Goal: Task Accomplishment & Management: Complete application form

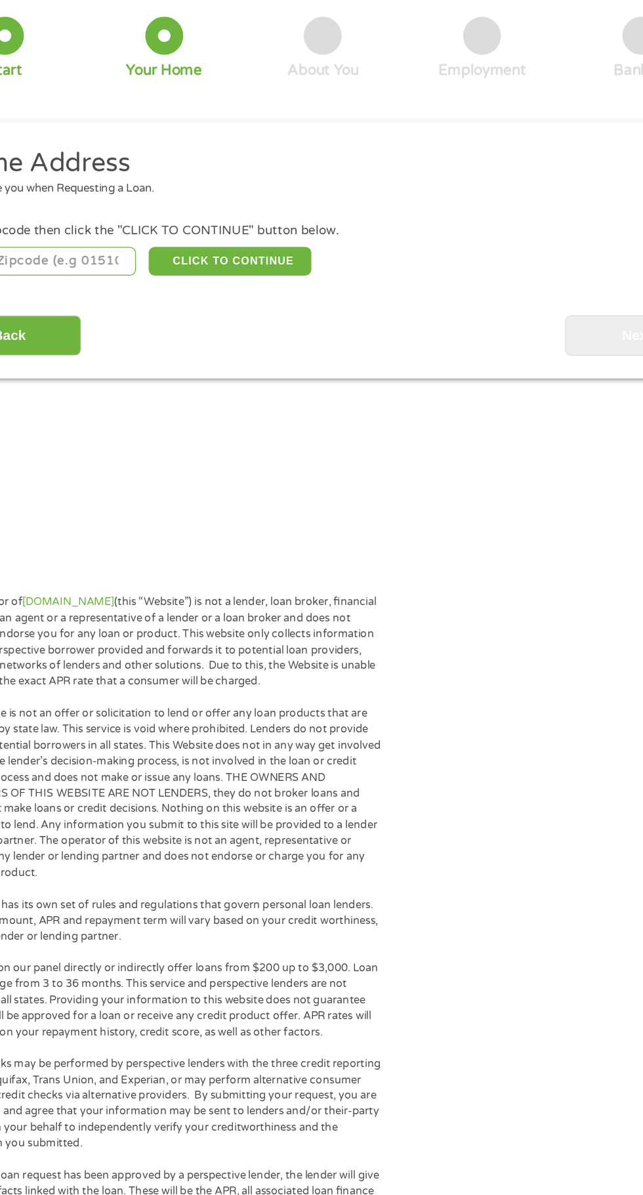
scroll to position [6, 0]
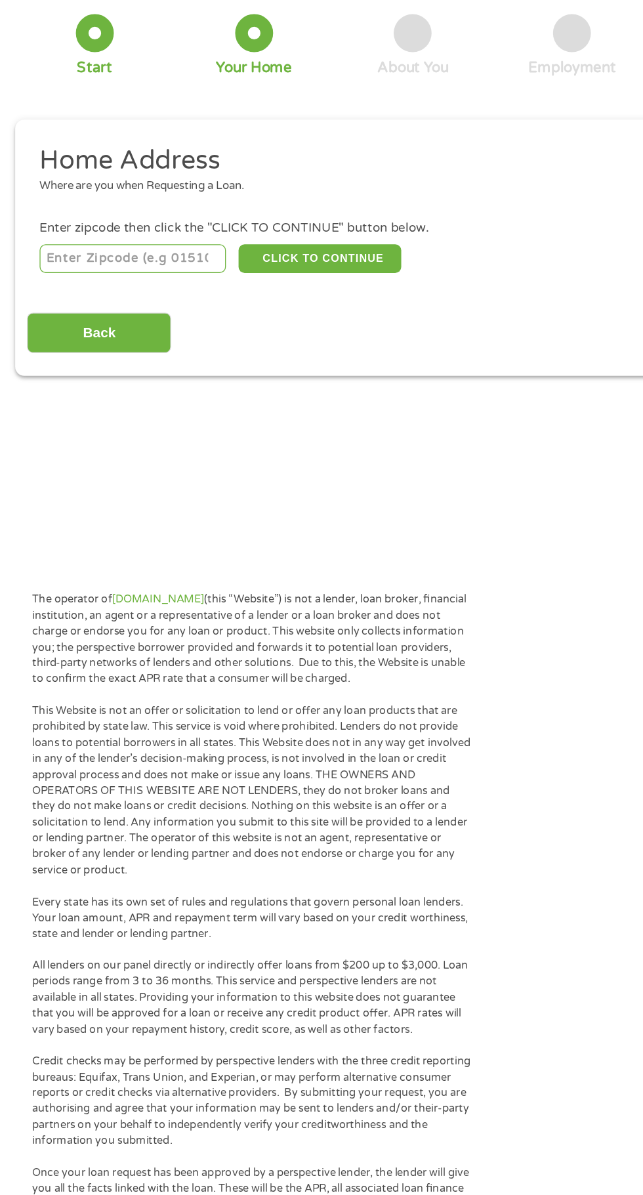
click at [129, 284] on input "number" at bounding box center [104, 285] width 146 height 22
type input "28311"
click at [105, 344] on input "Back" at bounding box center [77, 343] width 112 height 32
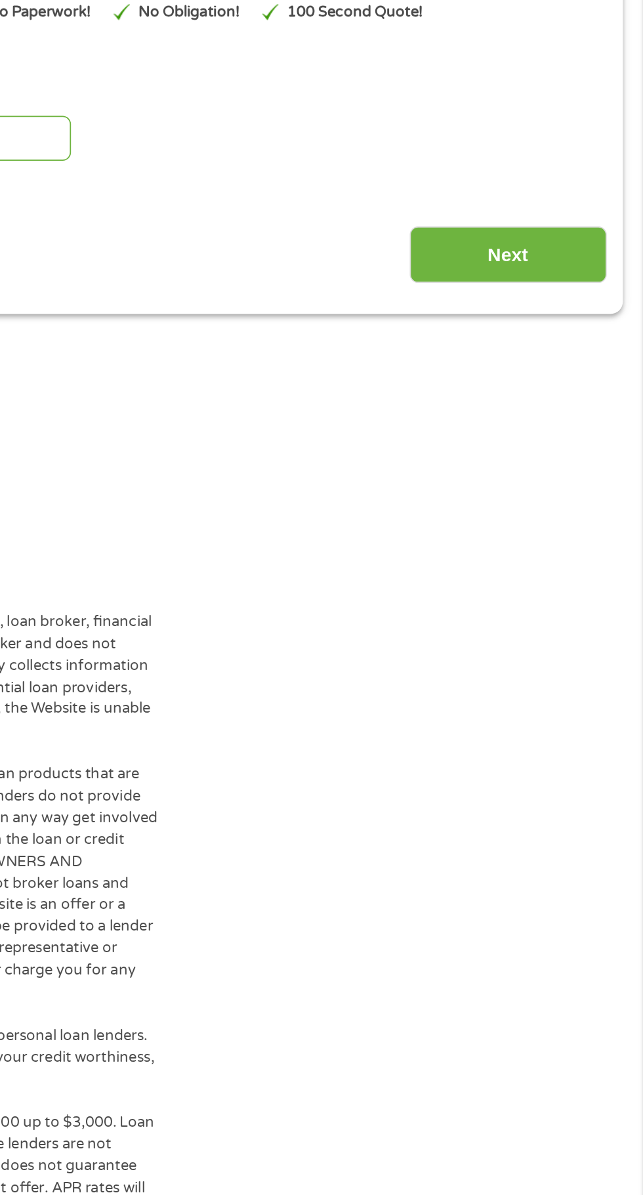
click at [574, 345] on input "Next" at bounding box center [566, 341] width 112 height 32
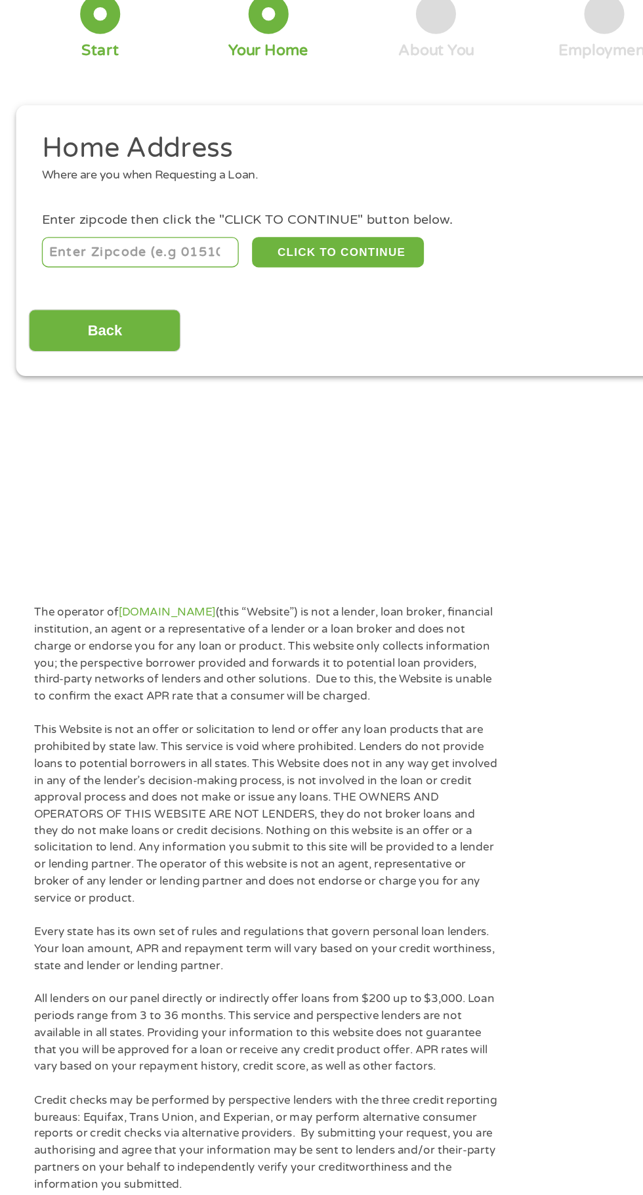
click at [118, 282] on input "number" at bounding box center [104, 285] width 146 height 22
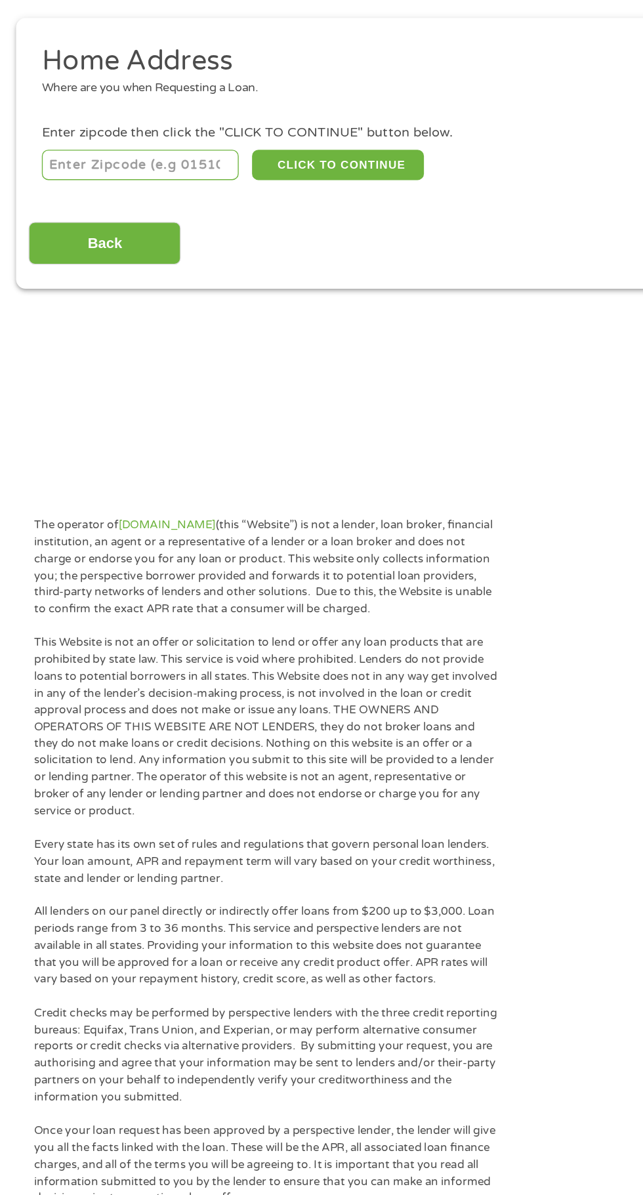
type input "28311"
click at [261, 284] on button "CLICK TO CONTINUE" at bounding box center [249, 285] width 127 height 22
type input "28311"
type input "[GEOGRAPHIC_DATA]"
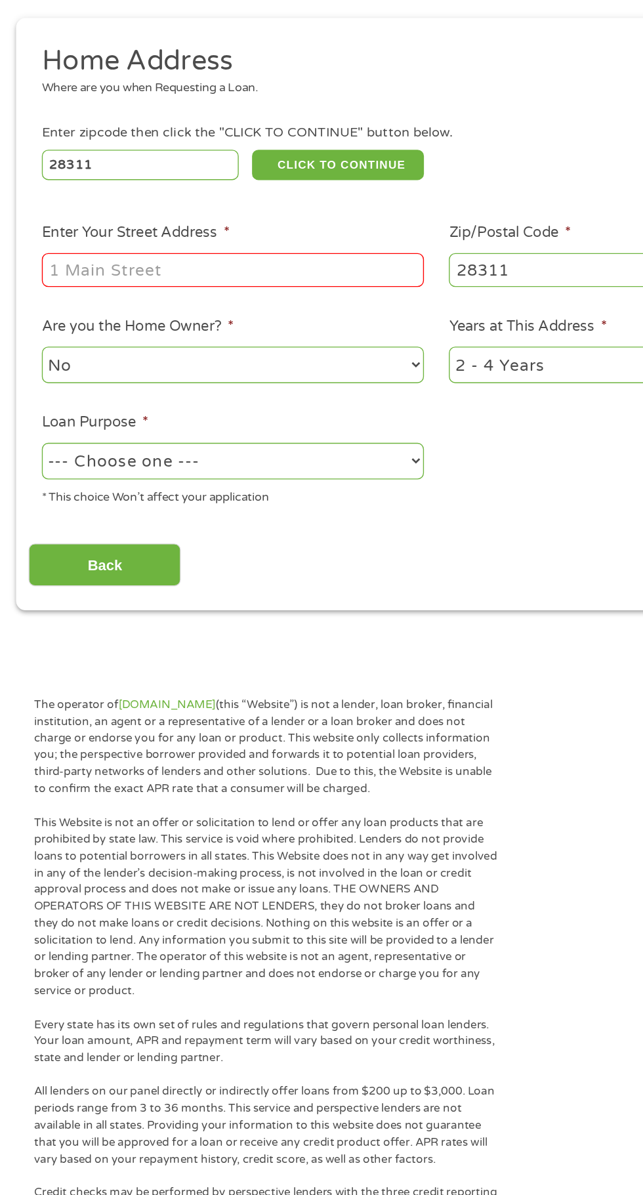
click at [189, 358] on input "Enter Your Street Address *" at bounding box center [172, 362] width 282 height 25
type input "[STREET_ADDRESS]"
click at [299, 429] on select "No Yes" at bounding box center [172, 432] width 282 height 27
click at [31, 420] on select "No Yes" at bounding box center [172, 432] width 282 height 27
click at [303, 499] on select "--- Choose one --- Pay Bills Debt Consolidation Home Improvement Major Purchase…" at bounding box center [172, 503] width 282 height 27
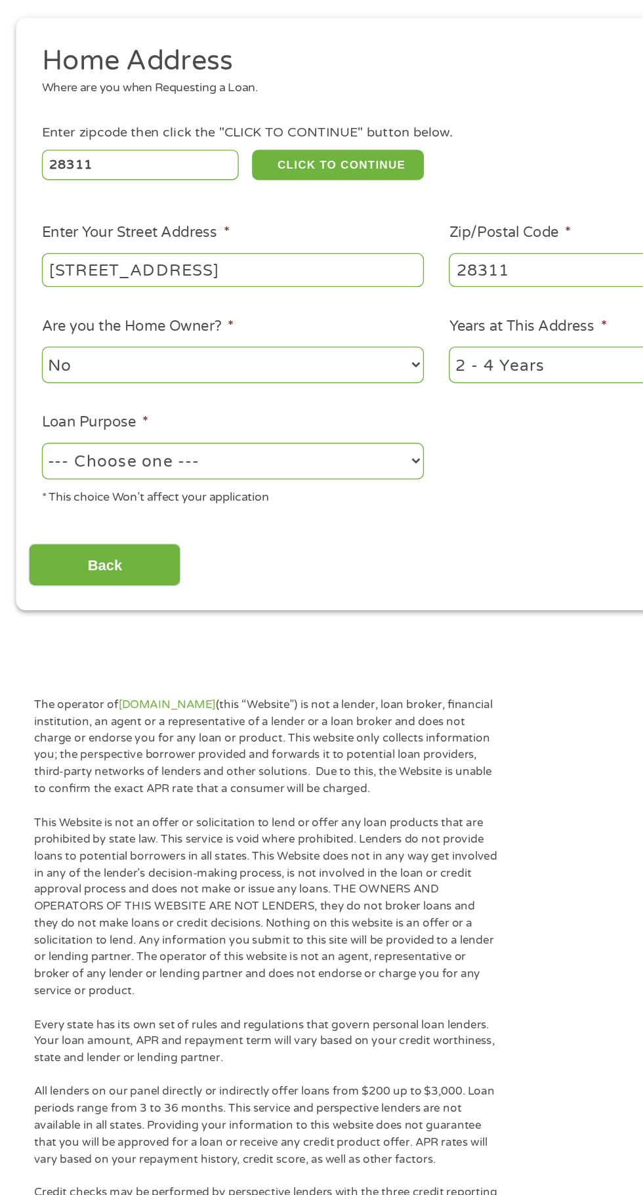
select select "shorttermcash"
click at [31, 491] on select "--- Choose one --- Pay Bills Debt Consolidation Home Improvement Major Purchase…" at bounding box center [172, 503] width 282 height 27
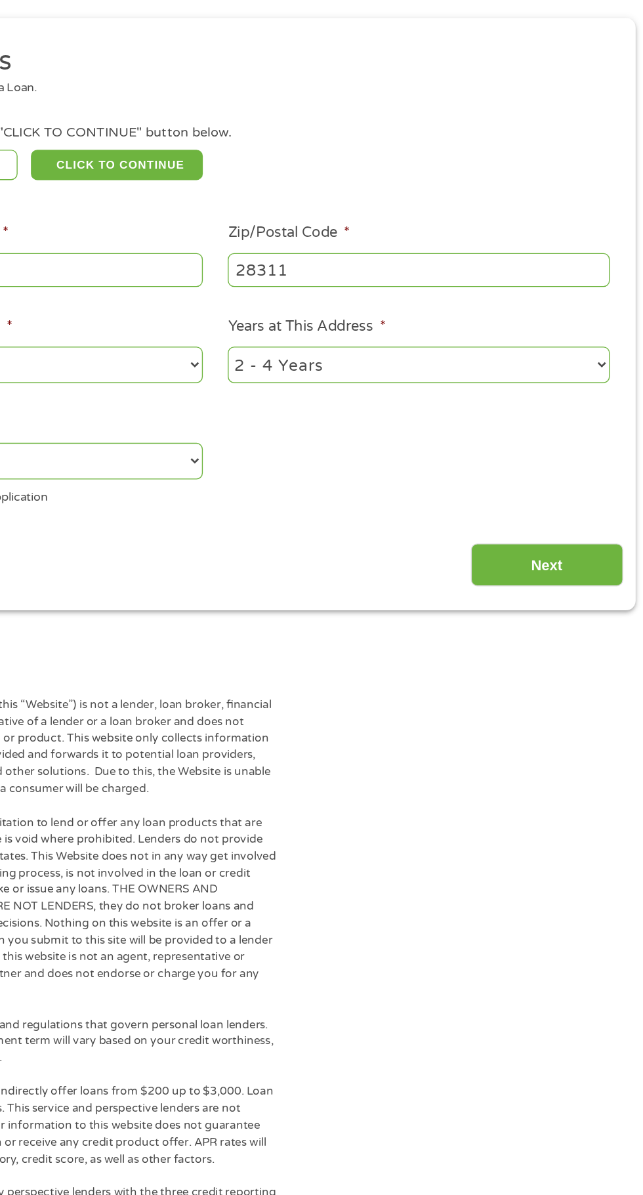
click at [610, 431] on select "1 Year or less 1 - 2 Years 2 - 4 Years Over 4 Years" at bounding box center [472, 432] width 282 height 27
select select "60months"
click at [331, 420] on select "1 Year or less 1 - 2 Years 2 - 4 Years Over 4 Years" at bounding box center [472, 432] width 282 height 27
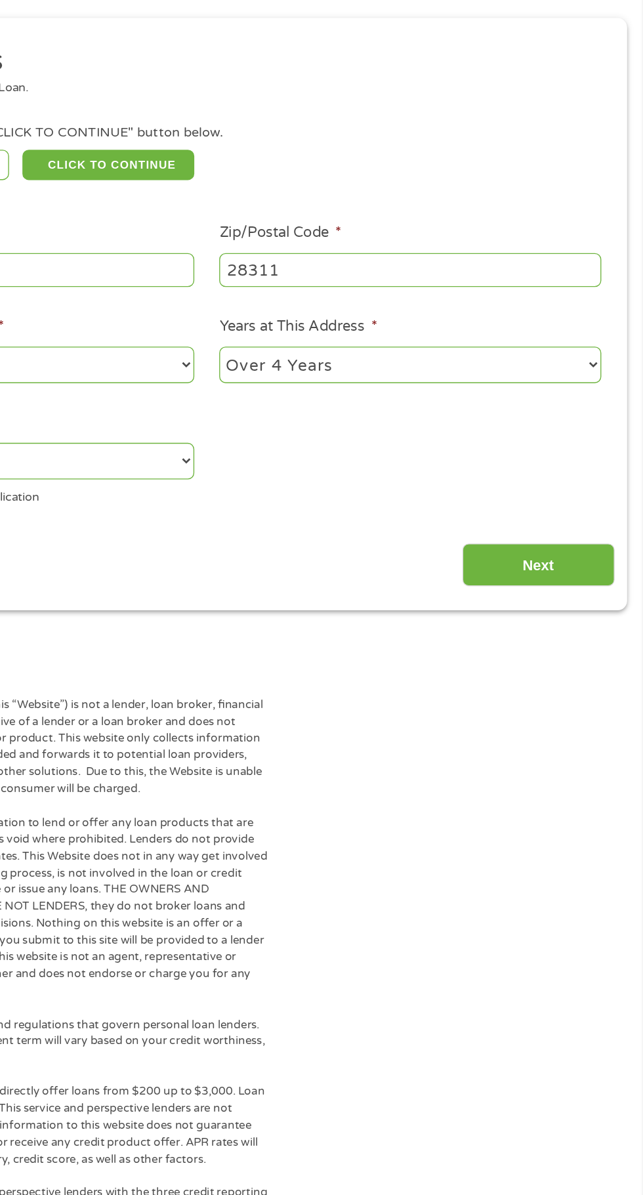
click at [576, 576] on input "Next" at bounding box center [566, 580] width 112 height 32
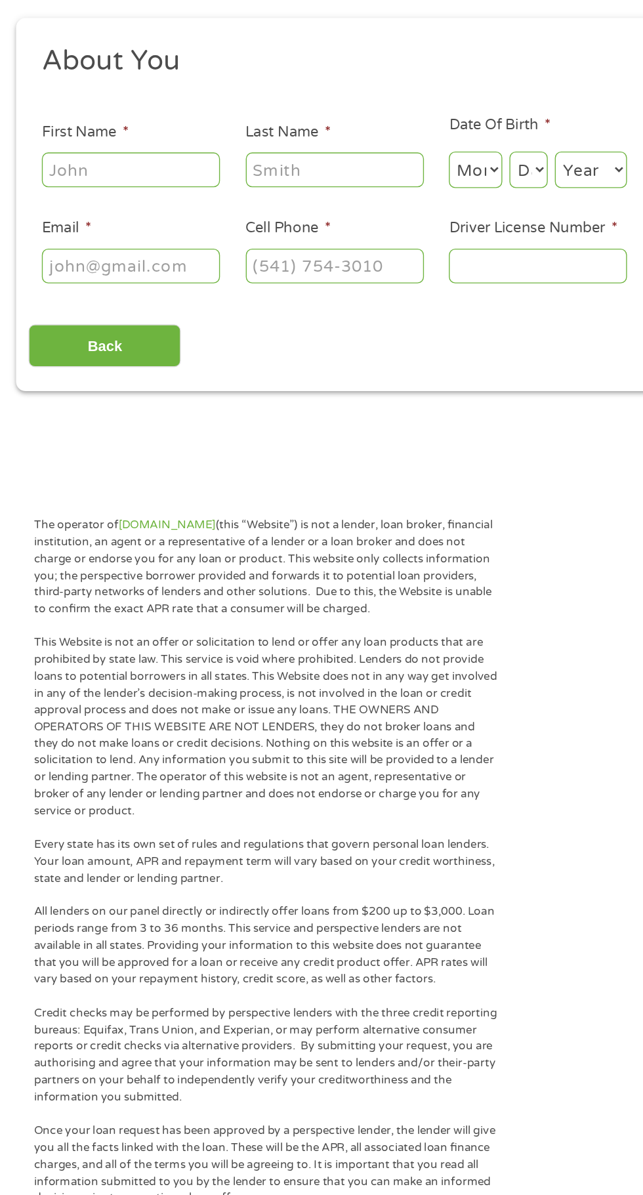
click at [119, 286] on input "First Name *" at bounding box center [96, 288] width 131 height 25
type input "[PERSON_NAME]"
type input "[EMAIL_ADDRESS][DOMAIN_NAME]"
click at [300, 356] on input "[PHONE_NUMBER]" at bounding box center [246, 359] width 131 height 25
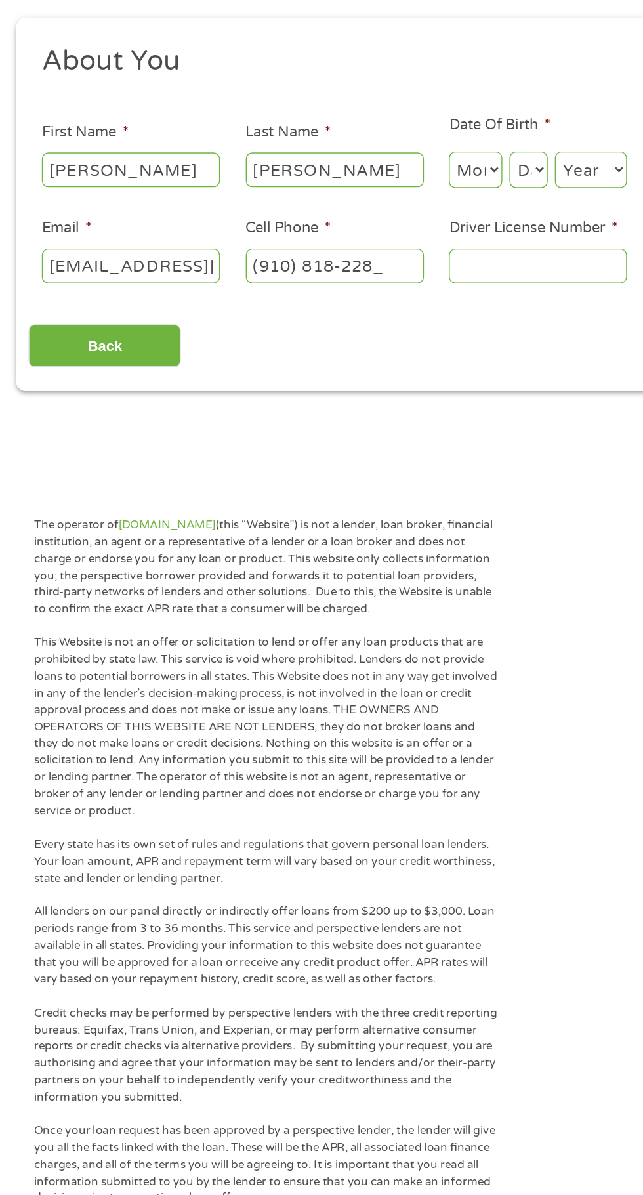
type input "[PHONE_NUMBER]"
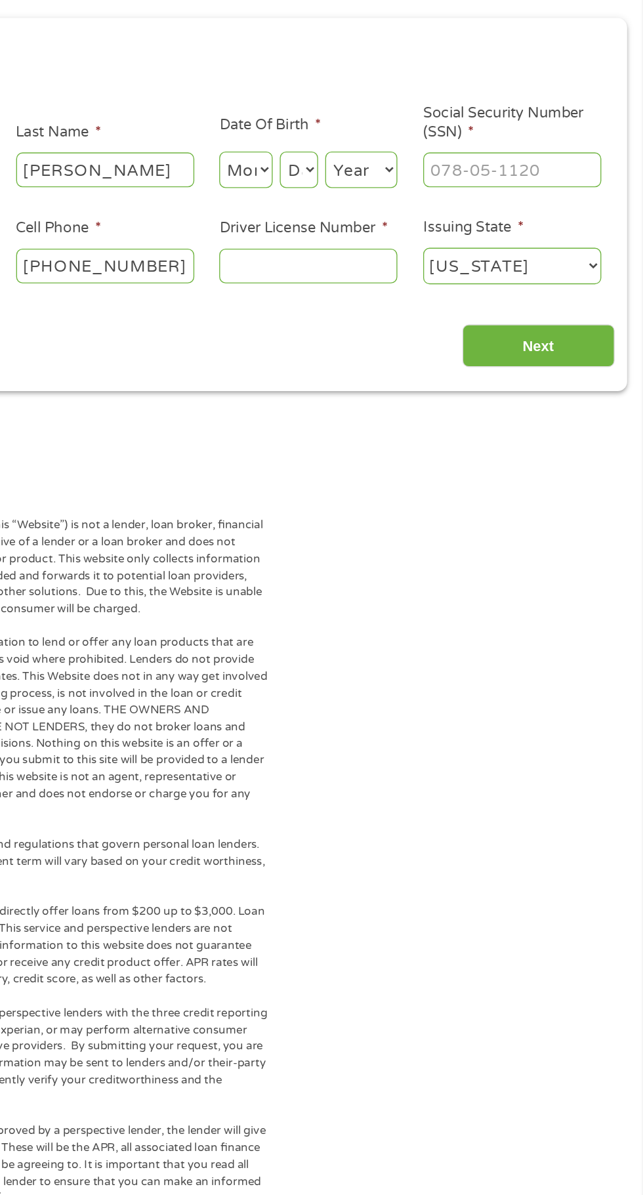
click at [397, 355] on input "Driver License Number *" at bounding box center [396, 359] width 131 height 25
type input "21359290"
click at [361, 284] on select "Month 1 2 3 4 5 6 7 8 9 10 11 12" at bounding box center [350, 288] width 39 height 27
select select "8"
click at [331, 275] on select "Month 1 2 3 4 5 6 7 8 9 10 11 12" at bounding box center [350, 288] width 39 height 27
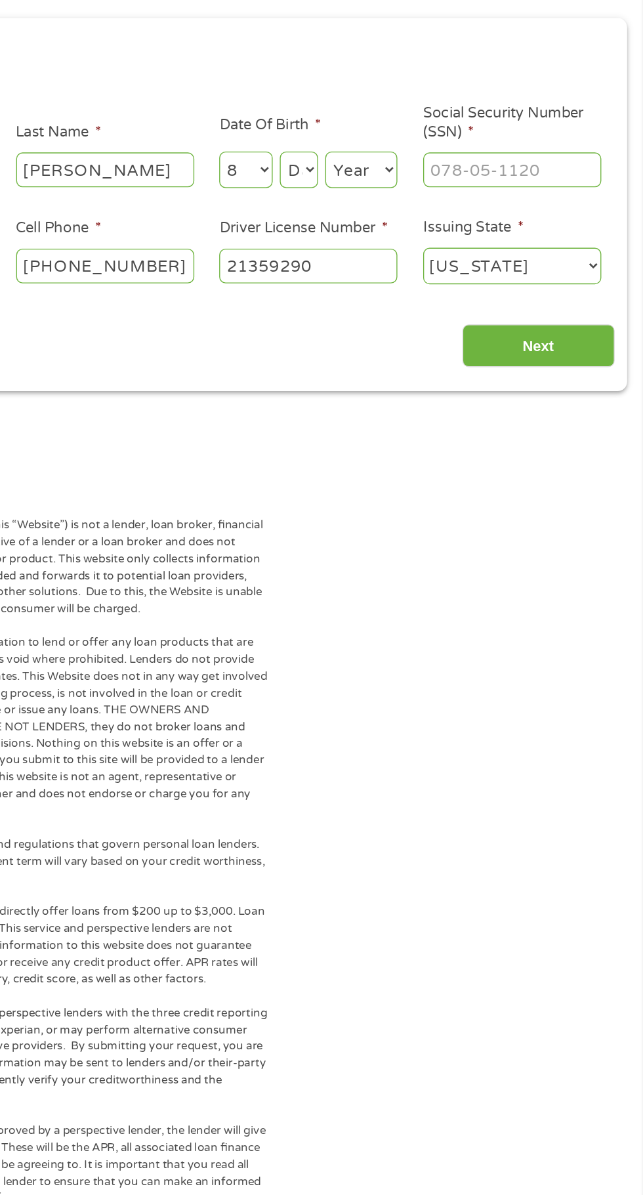
click at [403, 286] on select "Day 1 2 3 4 5 6 7 8 9 10 11 12 13 14 15 16 17 18 19 20 21 22 23 24 25 26 27 28 …" at bounding box center [390, 288] width 28 height 27
select select "25"
click at [376, 275] on select "Day 1 2 3 4 5 6 7 8 9 10 11 12 13 14 15 16 17 18 19 20 21 22 23 24 25 26 27 28 …" at bounding box center [390, 288] width 28 height 27
click at [455, 291] on select "Year [DATE] 2006 2005 2004 2003 2002 2001 2000 1999 1998 1997 1996 1995 1994 19…" at bounding box center [435, 288] width 53 height 27
select select "1983"
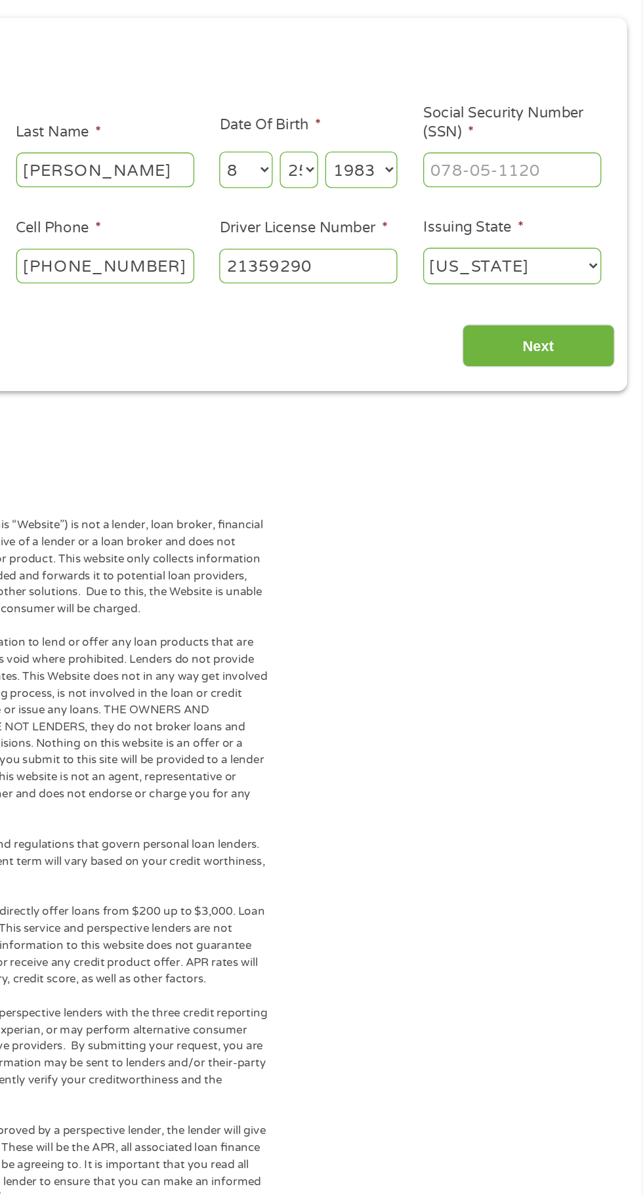
click at [409, 275] on select "Year [DATE] 2006 2005 2004 2003 2002 2001 2000 1999 1998 1997 1996 1995 1994 19…" at bounding box center [435, 288] width 53 height 27
click at [559, 288] on input "Social Security Number (SSN) *" at bounding box center [546, 288] width 131 height 25
type input "241-51-6572"
click at [578, 410] on input "Next" at bounding box center [566, 418] width 112 height 32
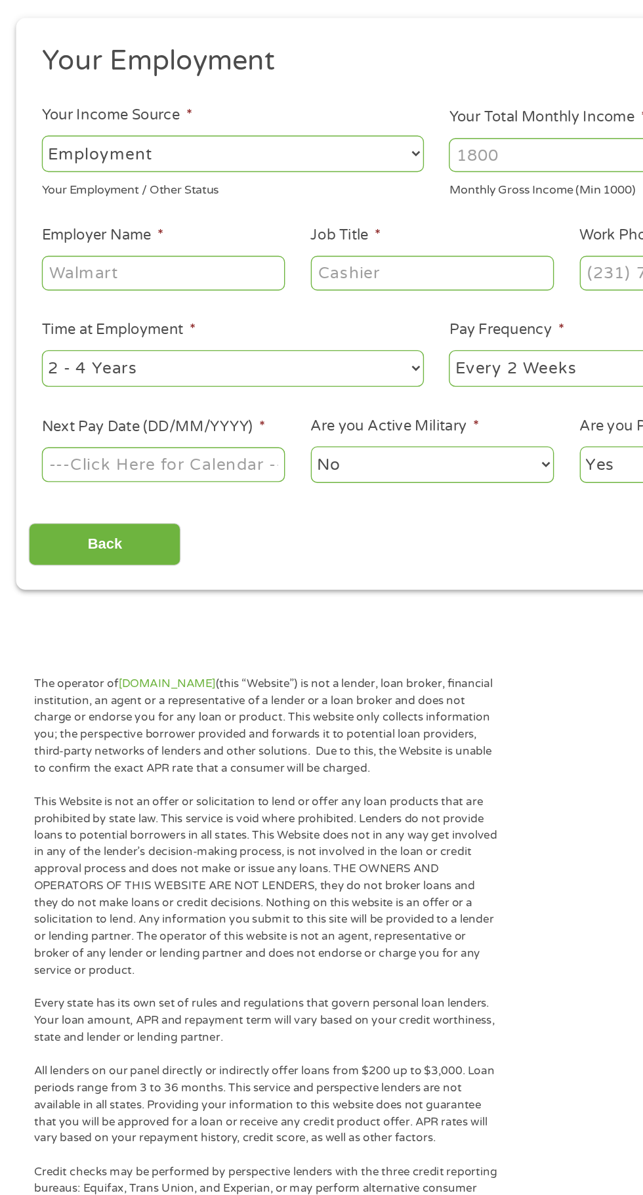
click at [177, 270] on select "--- Choose one --- Employment [DEMOGRAPHIC_DATA] Benefits" at bounding box center [172, 276] width 282 height 27
select select "benefits"
click at [31, 263] on select "--- Choose one --- Employment [DEMOGRAPHIC_DATA] Benefits" at bounding box center [172, 276] width 282 height 27
type input "Other"
type input "[PHONE_NUMBER]"
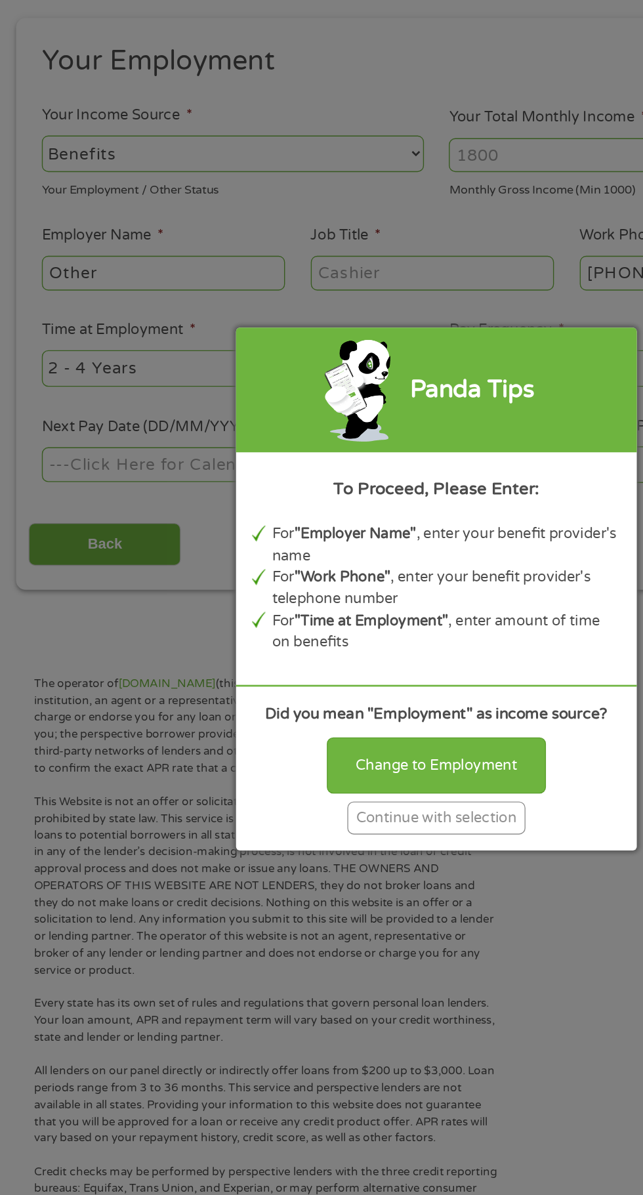
click at [211, 267] on div "Panda Tips To Proceed, Please Enter: For "Employer Name" , enter your benefit p…" at bounding box center [321, 597] width 643 height 1195
click at [356, 731] on div "Change to Employment" at bounding box center [321, 727] width 161 height 41
select select "fullTime"
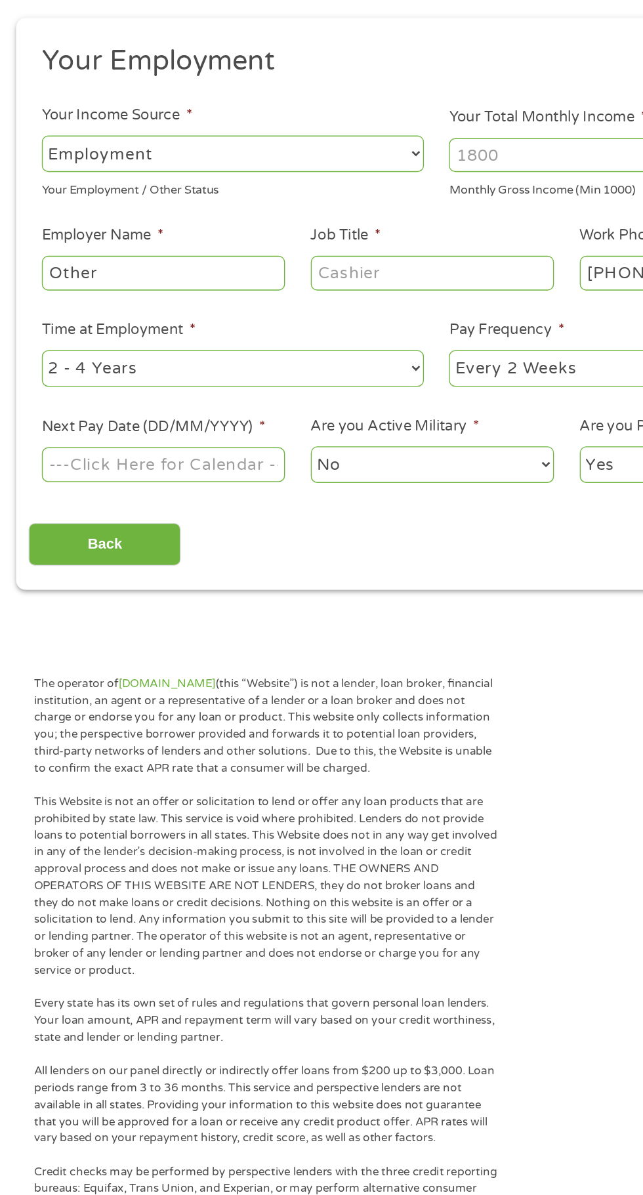
click at [390, 269] on input "Your Total Monthly Income *" at bounding box center [472, 277] width 282 height 25
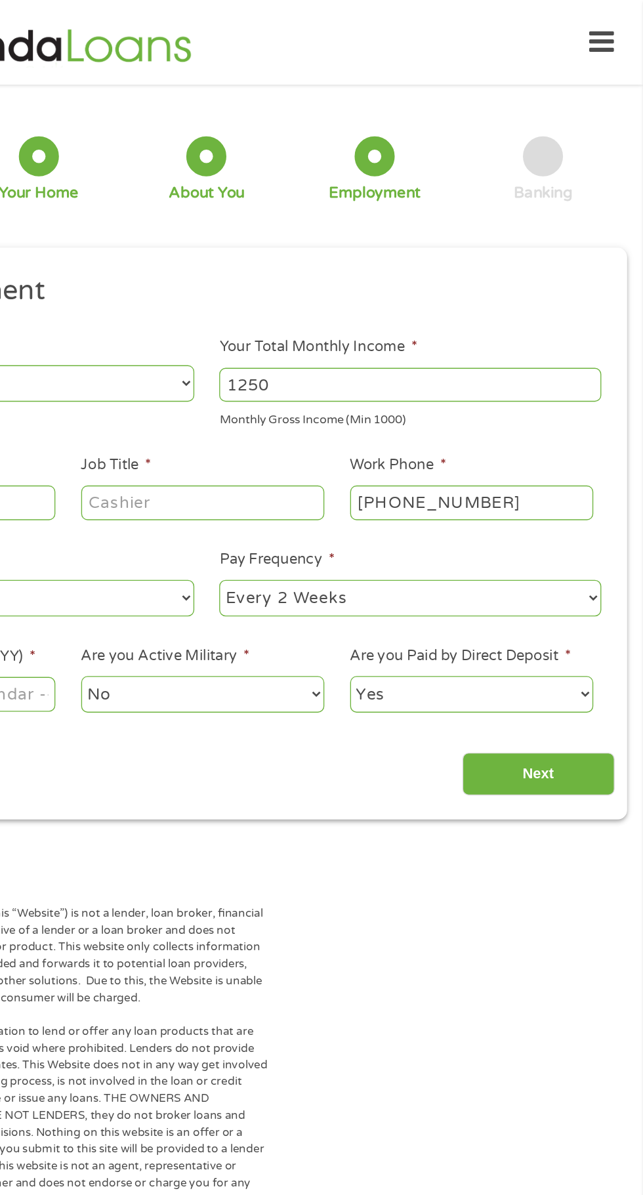
scroll to position [0, 0]
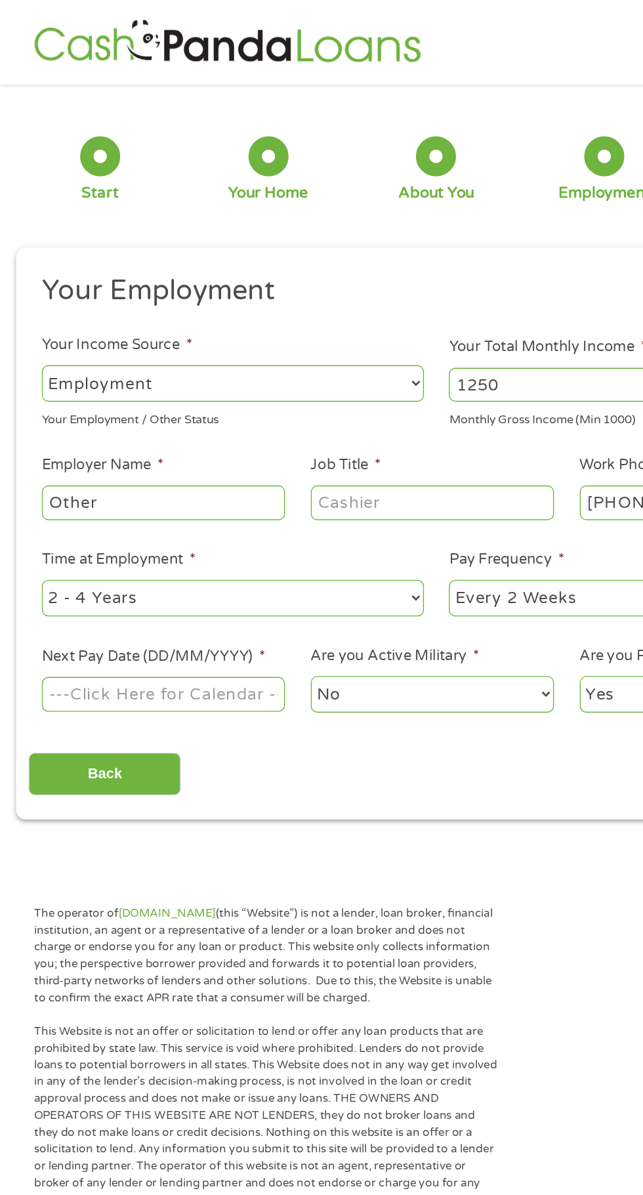
type input "1250"
click at [150, 364] on input "Other" at bounding box center [120, 370] width 179 height 25
type input "O"
type input "Social Security"
click at [300, 368] on input "Job Title *" at bounding box center [318, 370] width 179 height 25
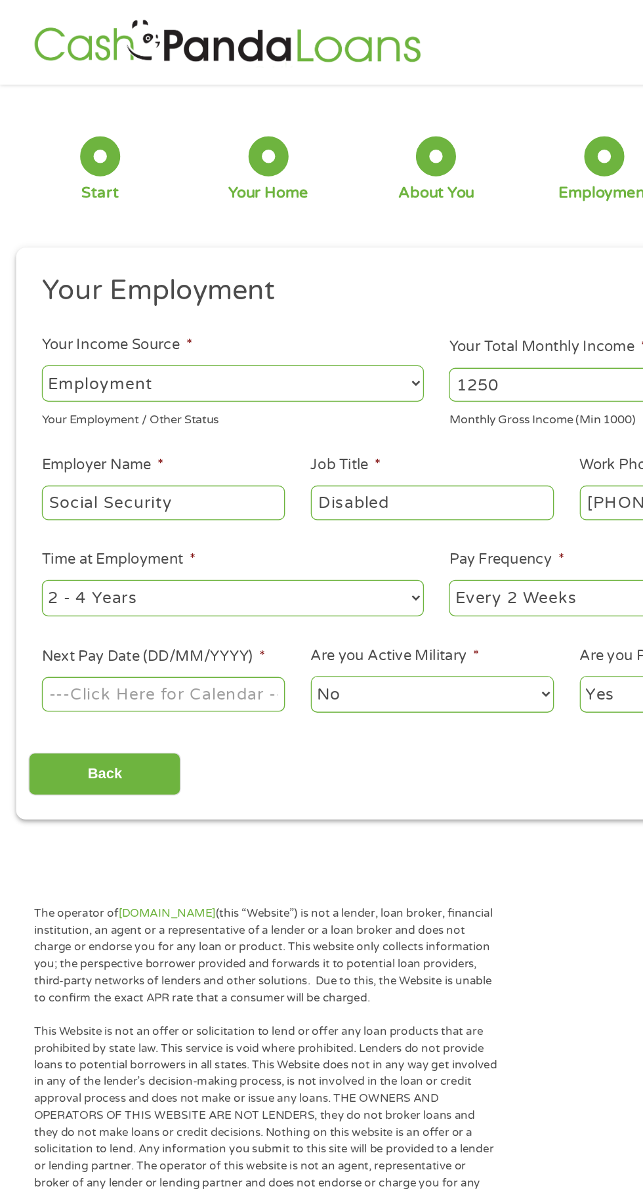
type input "Disabled"
click at [261, 442] on select "--- Choose one --- 1 Year or less 1 - 2 Years 2 - 4 Years Over 4 Years" at bounding box center [172, 440] width 282 height 27
select select "60months"
click at [31, 428] on select "--- Choose one --- 1 Year or less 1 - 2 Years 2 - 4 Years Over 4 Years" at bounding box center [172, 440] width 282 height 27
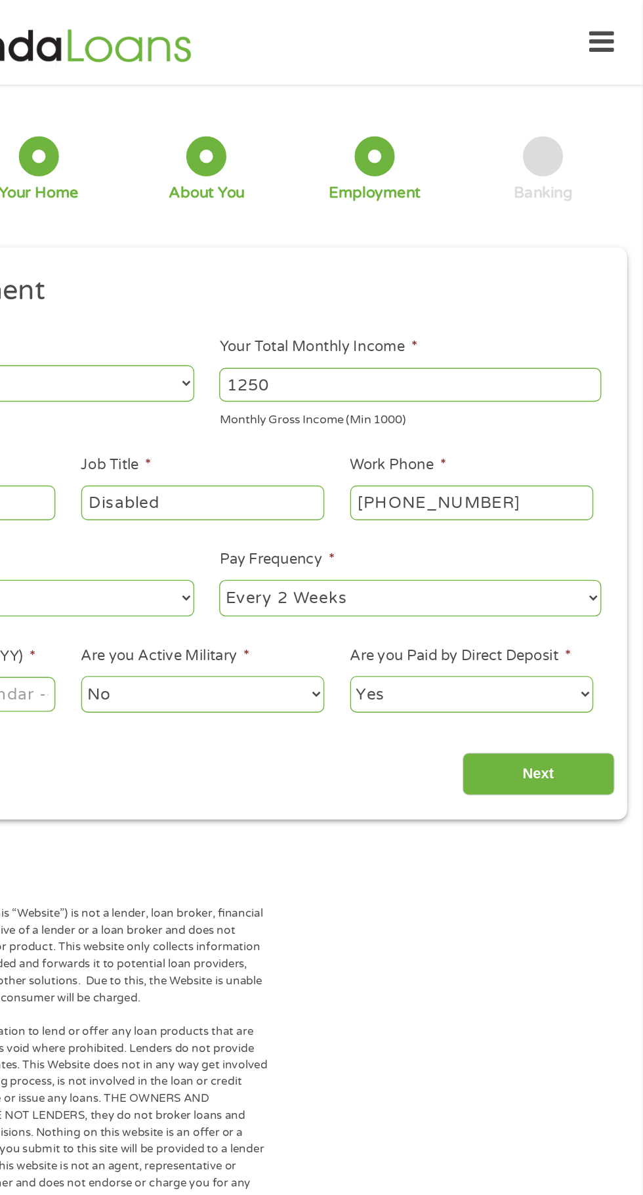
click at [544, 443] on select "--- Choose one --- Every 2 Weeks Every Week Monthly Semi-Monthly" at bounding box center [472, 440] width 282 height 27
select select "semimonthly"
click at [331, 428] on select "--- Choose one --- Every 2 Weeks Every Week Monthly Semi-Monthly" at bounding box center [472, 440] width 282 height 27
click at [523, 278] on input "1250" at bounding box center [472, 283] width 282 height 25
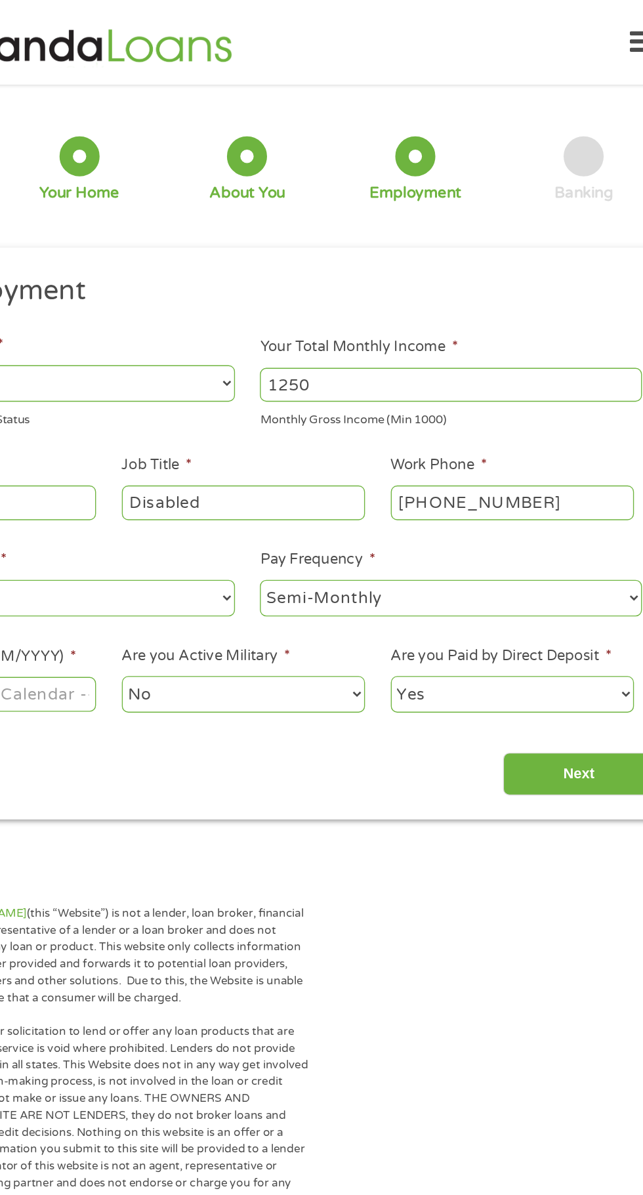
click at [576, 368] on input "[PHONE_NUMBER]" at bounding box center [516, 370] width 179 height 25
type input "[PHONE_NUMBER]"
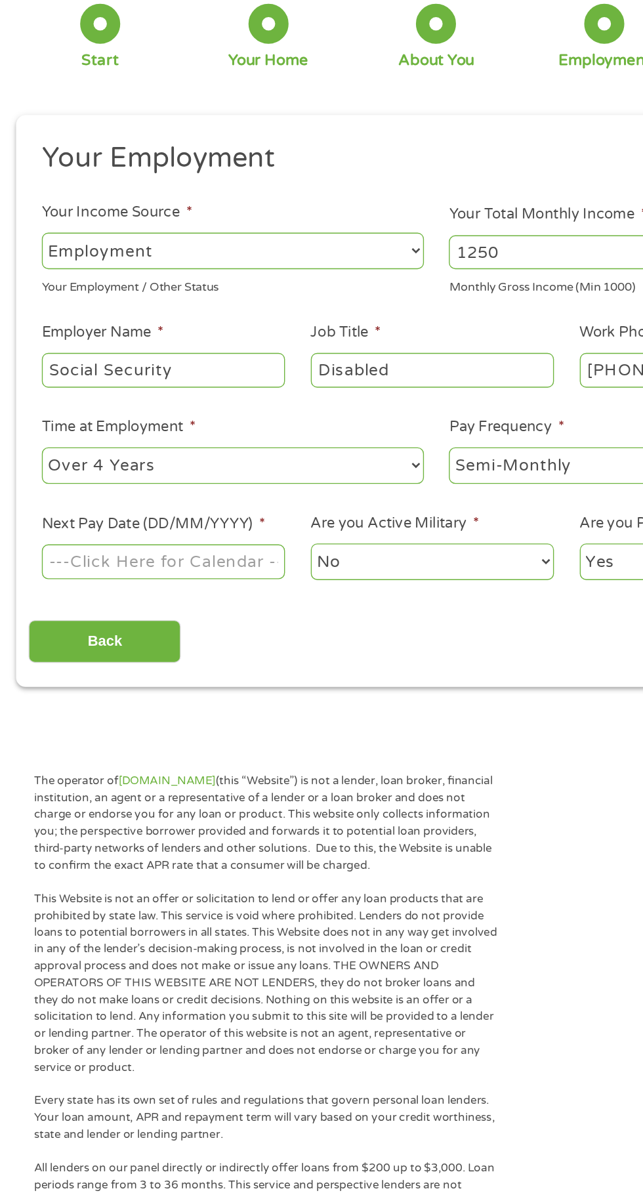
click at [161, 509] on body "Home Get Loan Offer How it works FAQs Blog Cash Loans Quick Loans Online Loans …" at bounding box center [321, 1000] width 643 height 2001
click at [130, 516] on input "Next Pay Date (DD/MM/YYYY) *" at bounding box center [120, 511] width 179 height 25
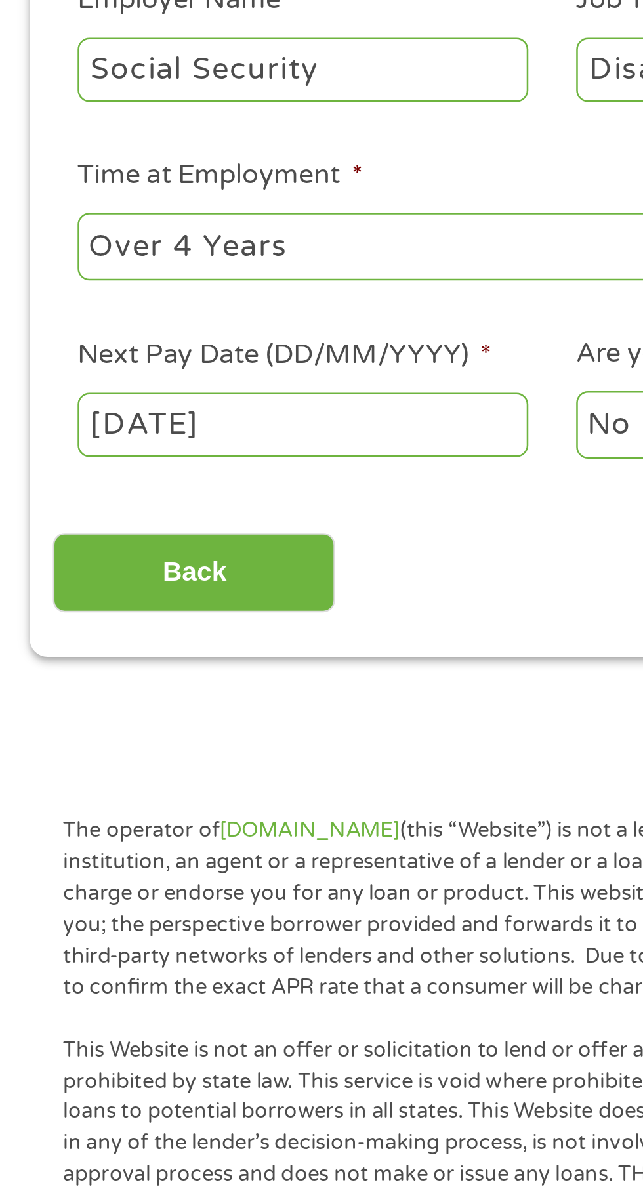
click at [96, 515] on body "Home Get Loan Offer How it works FAQs Blog Cash Loans Quick Loans Online Loans …" at bounding box center [321, 1000] width 643 height 2001
click at [150, 516] on input "[DATE]" at bounding box center [120, 511] width 179 height 25
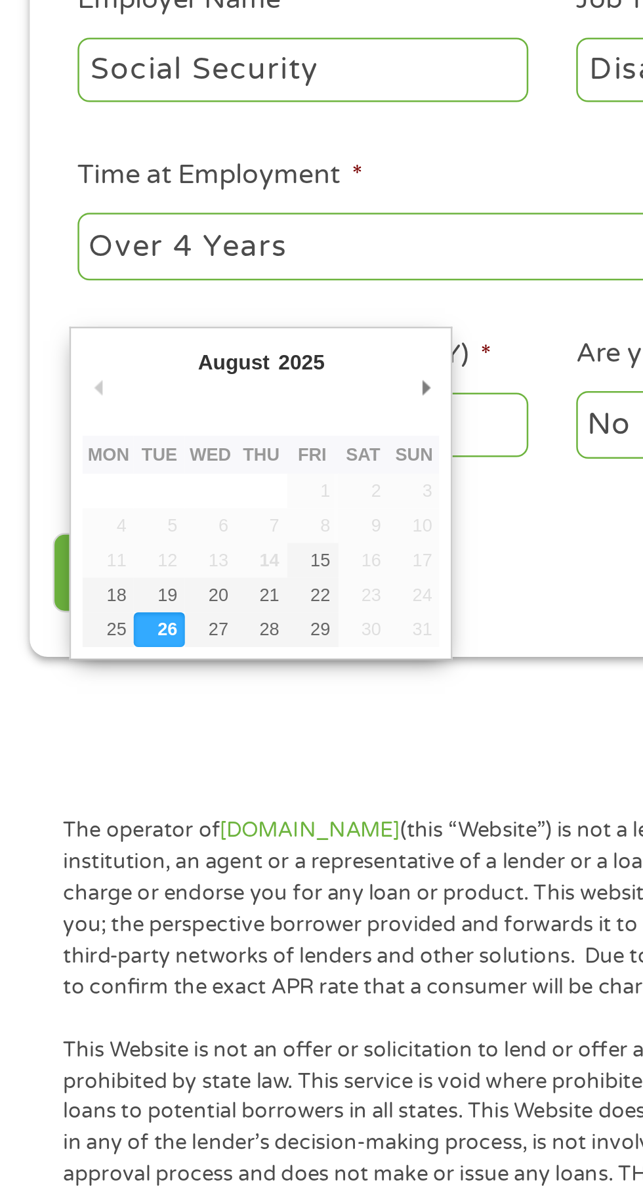
type input "[DATE]"
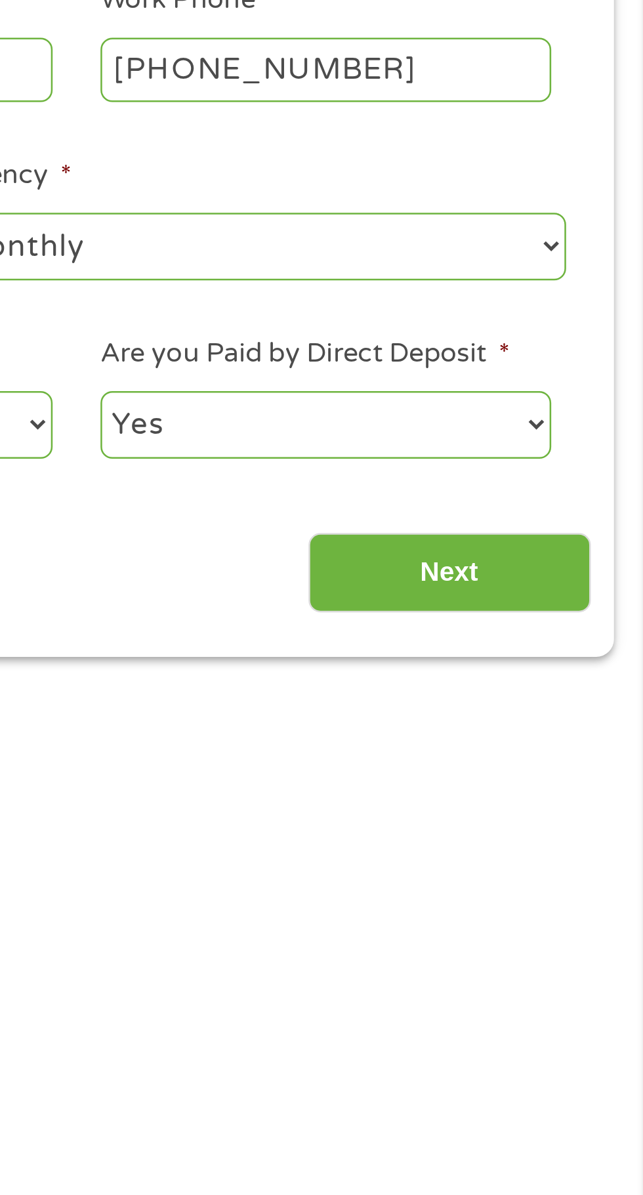
click at [579, 565] on input "Next" at bounding box center [566, 571] width 112 height 32
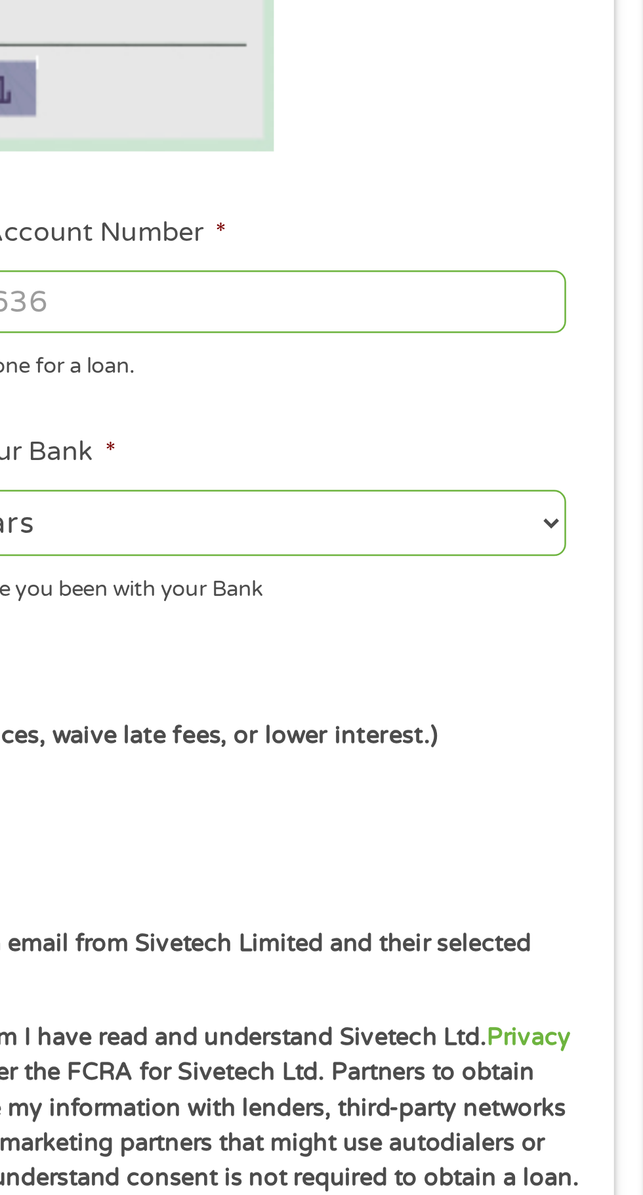
scroll to position [6, 0]
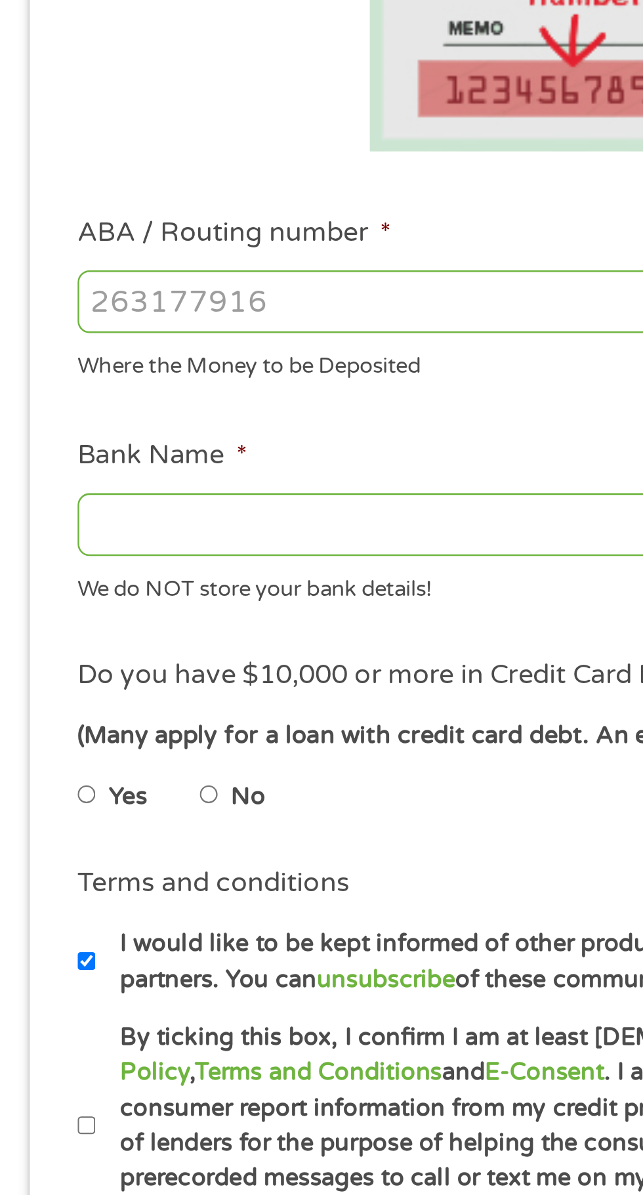
click at [142, 462] on input "ABA / Routing number *" at bounding box center [172, 462] width 282 height 25
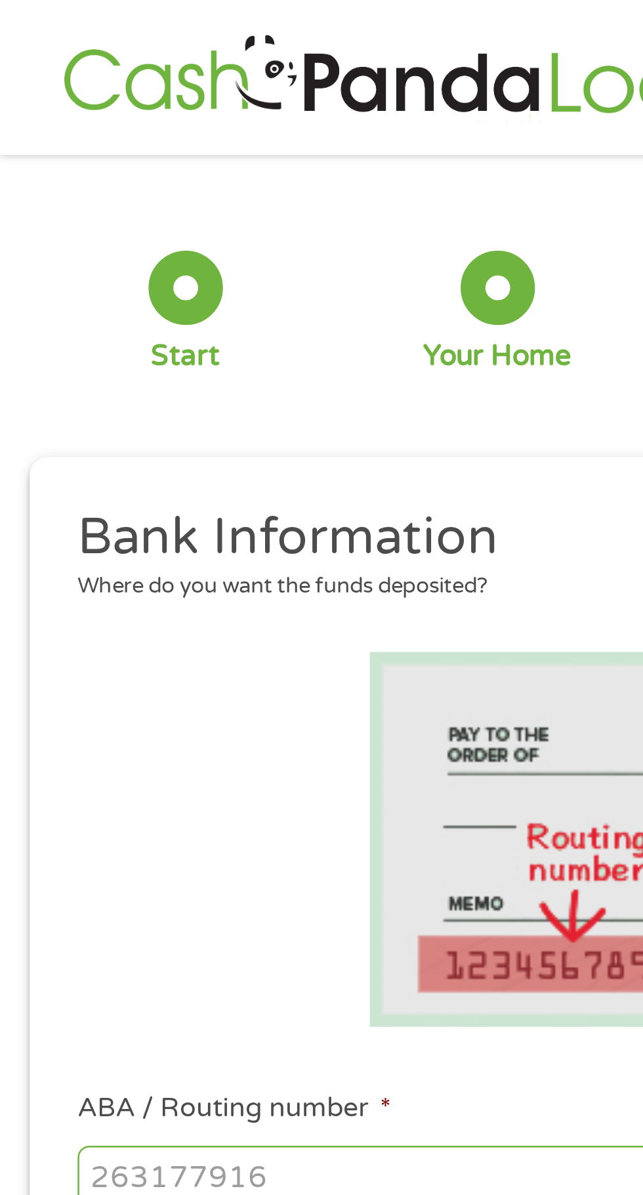
scroll to position [0, 0]
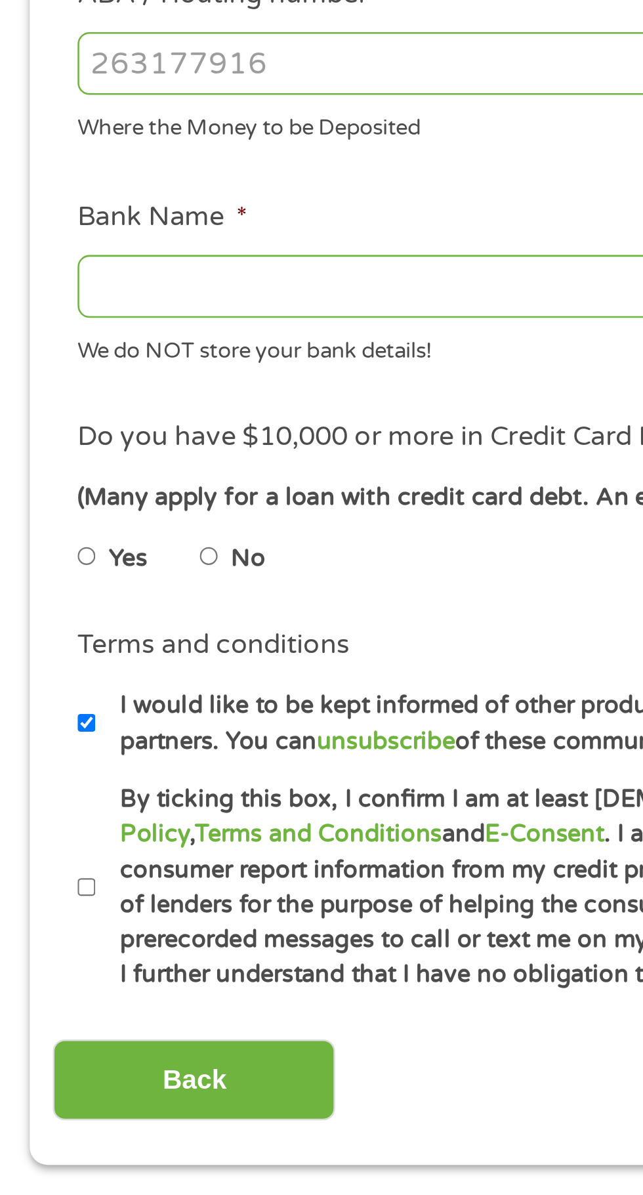
type input "2"
type input "031101279"
type input "THE BANCORP BANK"
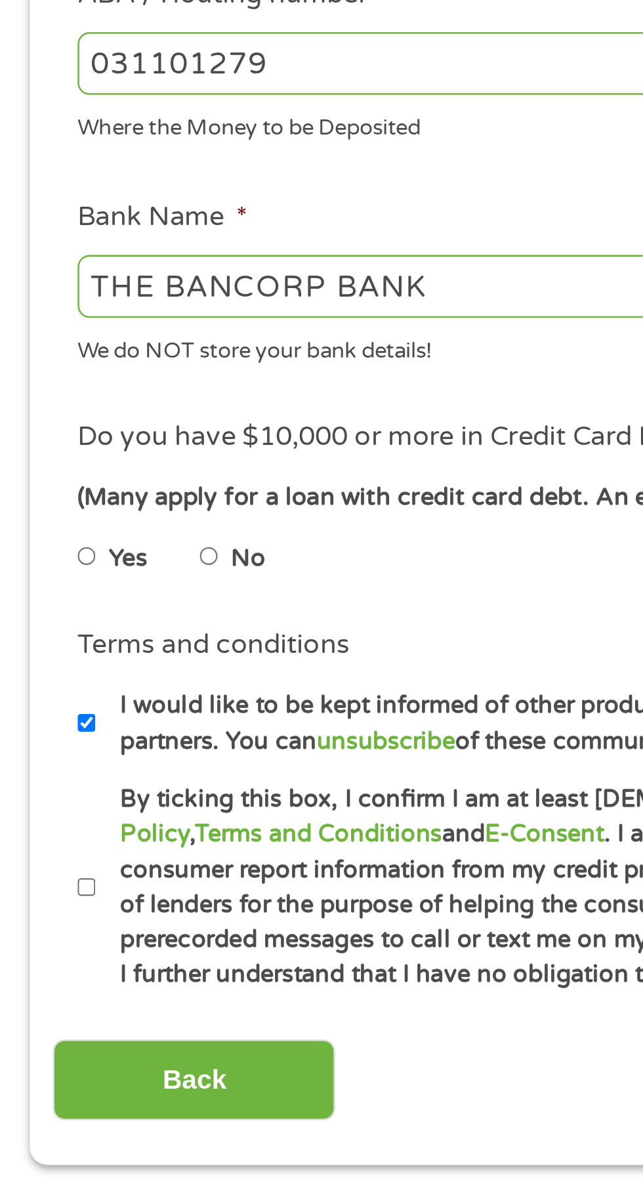
type input "031101279"
click at [118, 561] on input "THE BANCORP BANK" at bounding box center [172, 557] width 282 height 25
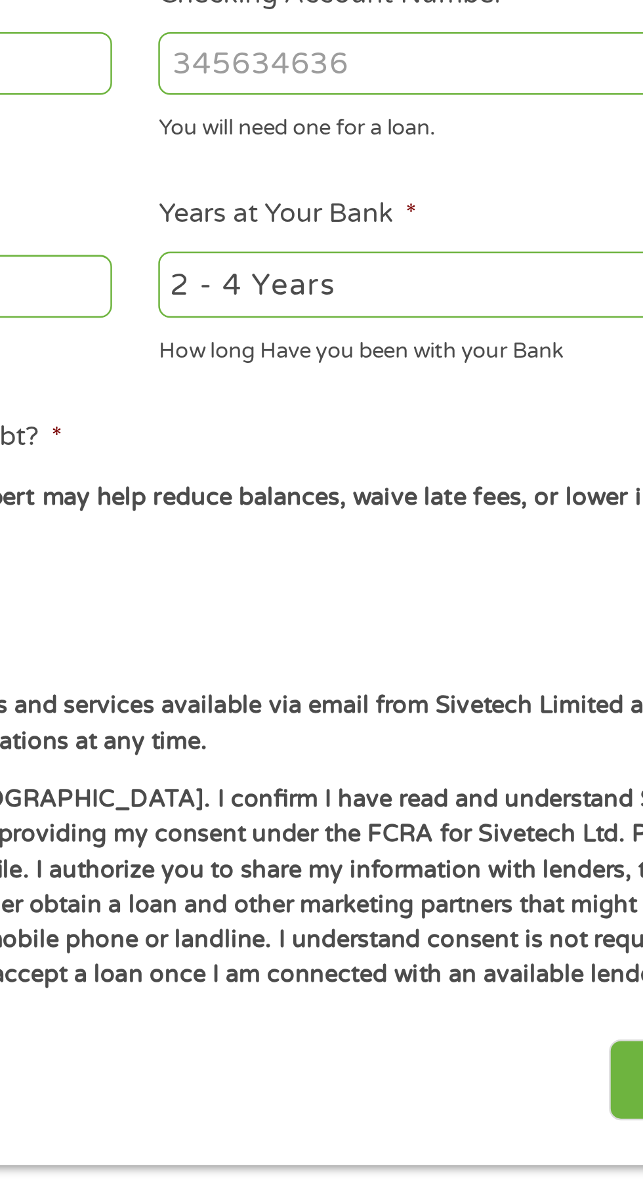
click at [425, 465] on input "Checking Account Number *" at bounding box center [472, 468] width 282 height 25
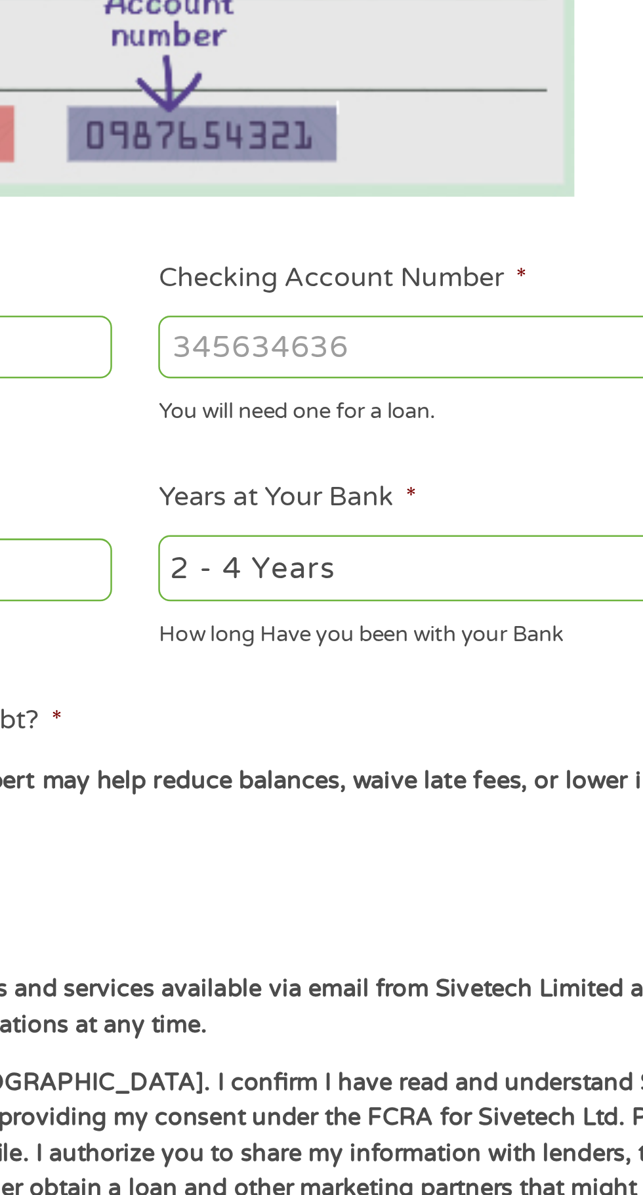
click at [402, 465] on input "Checking Account Number *" at bounding box center [472, 468] width 282 height 25
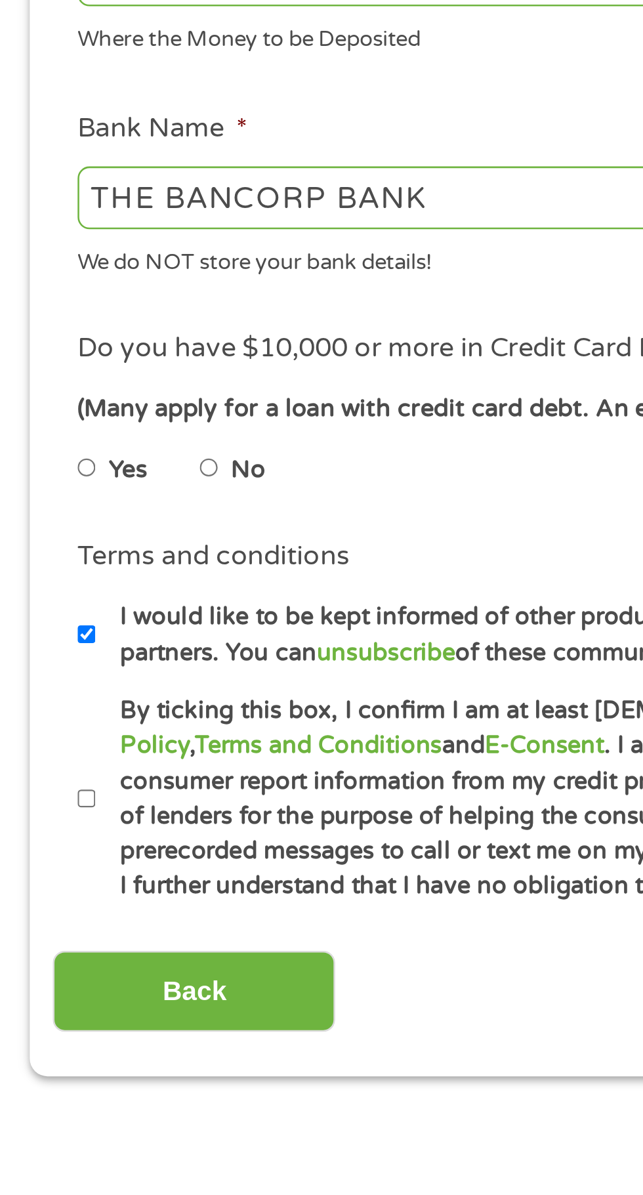
type input "169180704226"
click at [87, 664] on input "No" at bounding box center [83, 665] width 8 height 21
radio input "true"
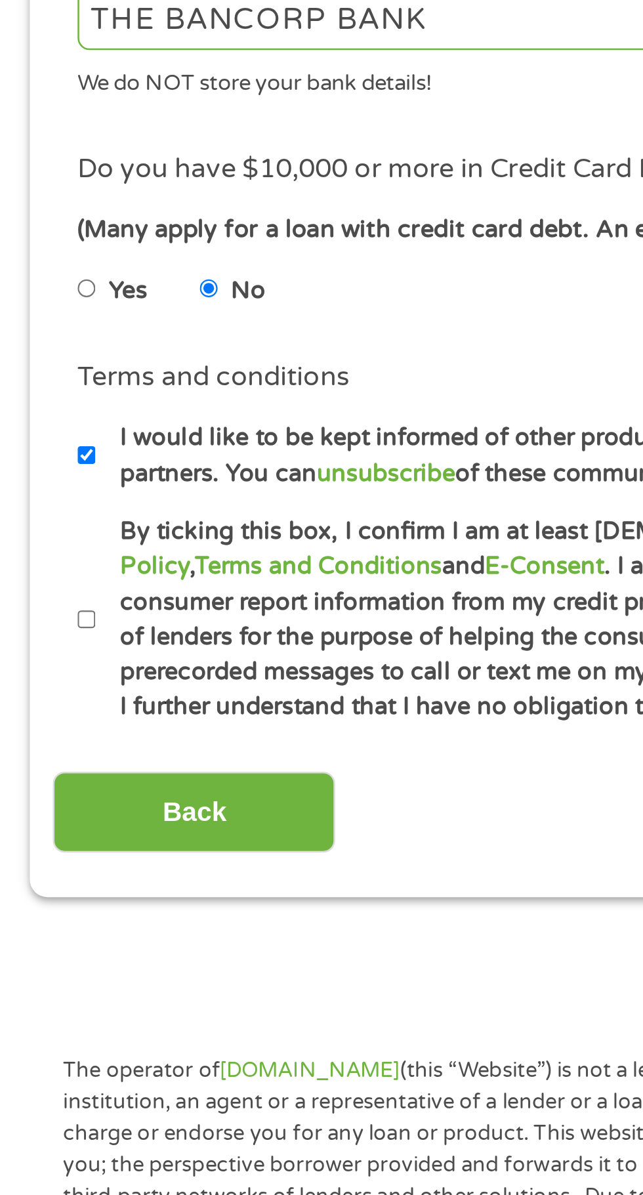
click at [38, 799] on input "By ticking this box, I confirm I am at least [DEMOGRAPHIC_DATA]. I confirm I ha…" at bounding box center [35, 796] width 8 height 21
checkbox input "true"
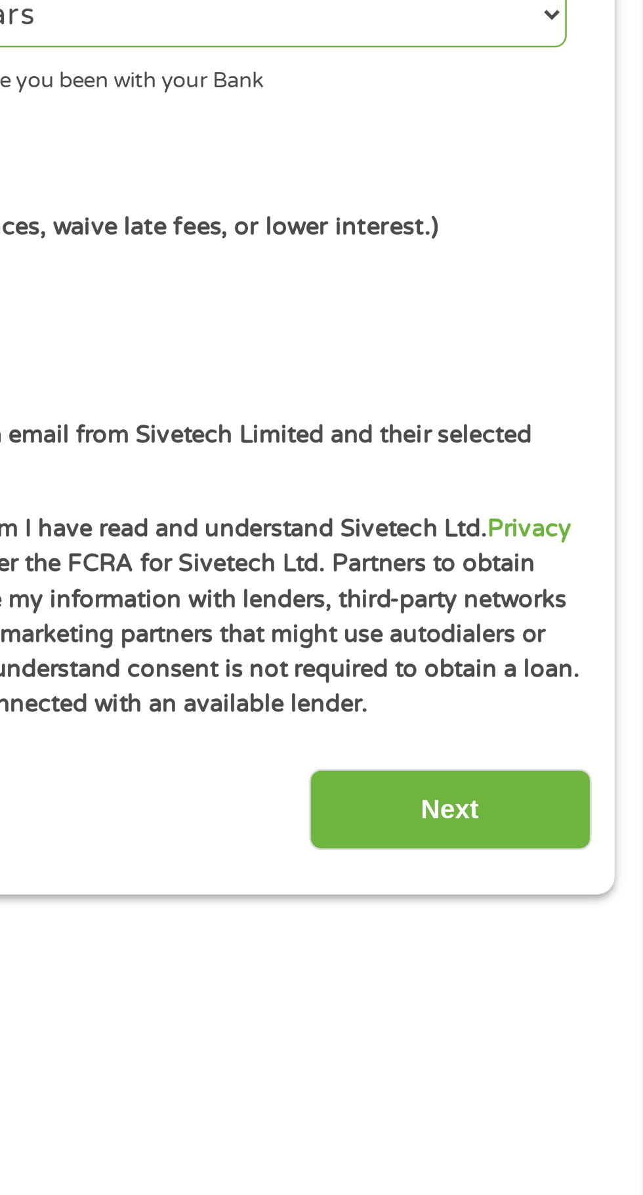
click at [559, 876] on input "Next" at bounding box center [566, 873] width 112 height 32
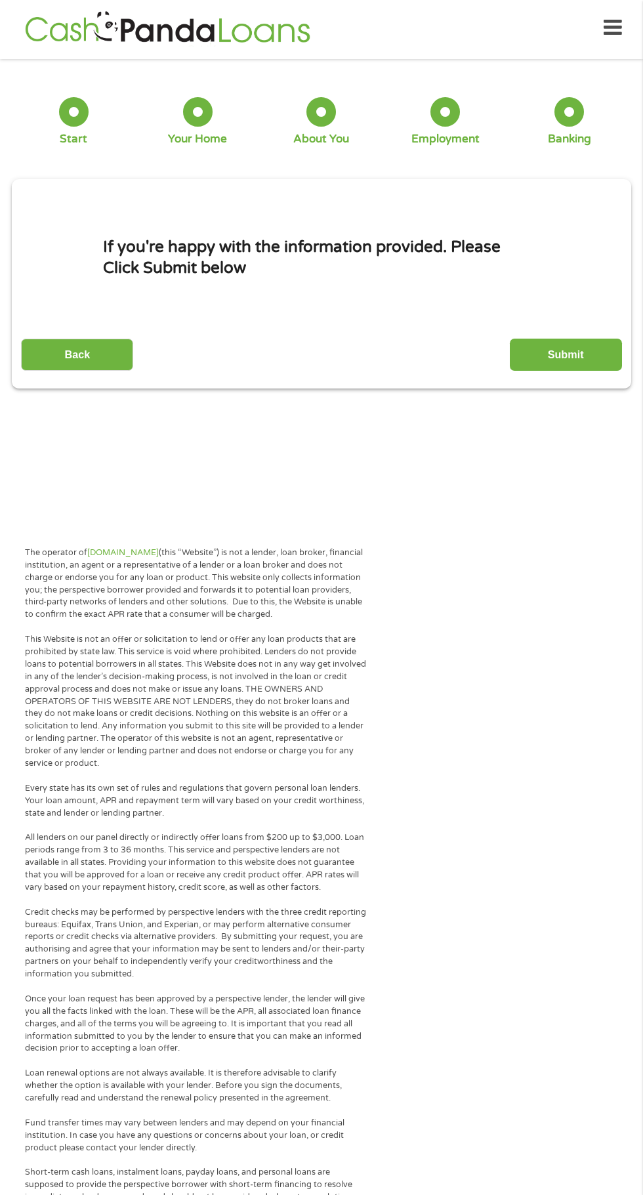
scroll to position [9, 0]
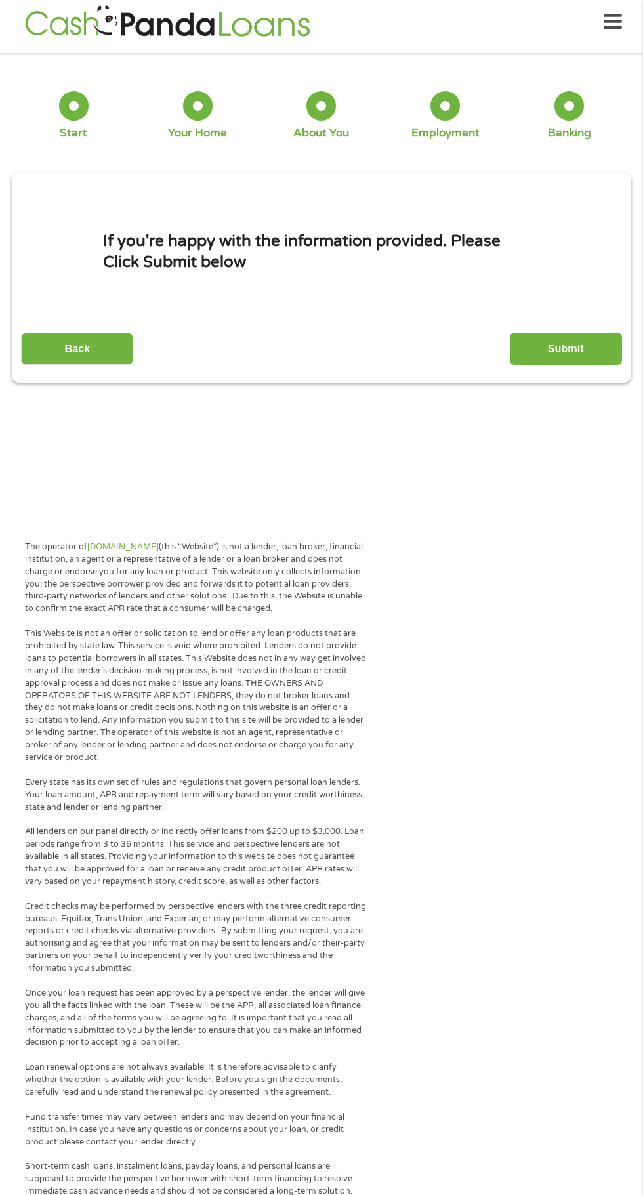
click at [591, 339] on input "Submit" at bounding box center [566, 349] width 112 height 32
